Goal: Task Accomplishment & Management: Complete application form

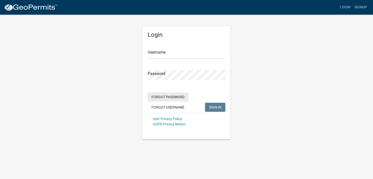
click at [168, 95] on button "Forgot Password" at bounding box center [167, 96] width 41 height 9
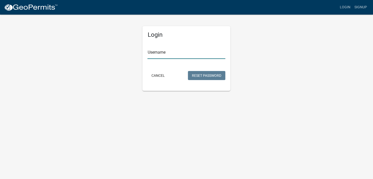
click at [162, 56] on input "Username" at bounding box center [186, 53] width 78 height 10
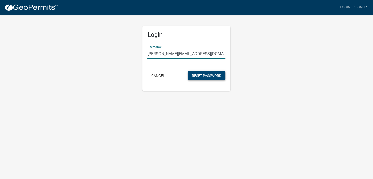
type input "[PERSON_NAME][EMAIL_ADDRESS][DOMAIN_NAME]"
click at [211, 74] on button "Reset Password" at bounding box center [206, 75] width 37 height 9
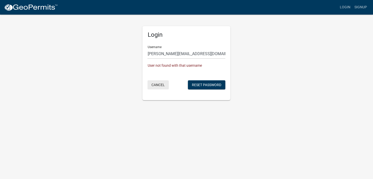
click at [158, 86] on button "Cancel" at bounding box center [157, 84] width 21 height 9
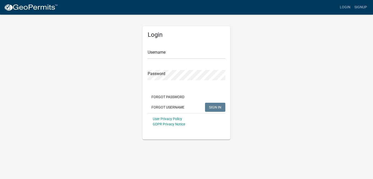
click at [262, 47] on div "Login Username Password Forgot Password Forgot Username SIGN IN User Privacy Po…" at bounding box center [186, 76] width 286 height 125
